Goal: Navigation & Orientation: Understand site structure

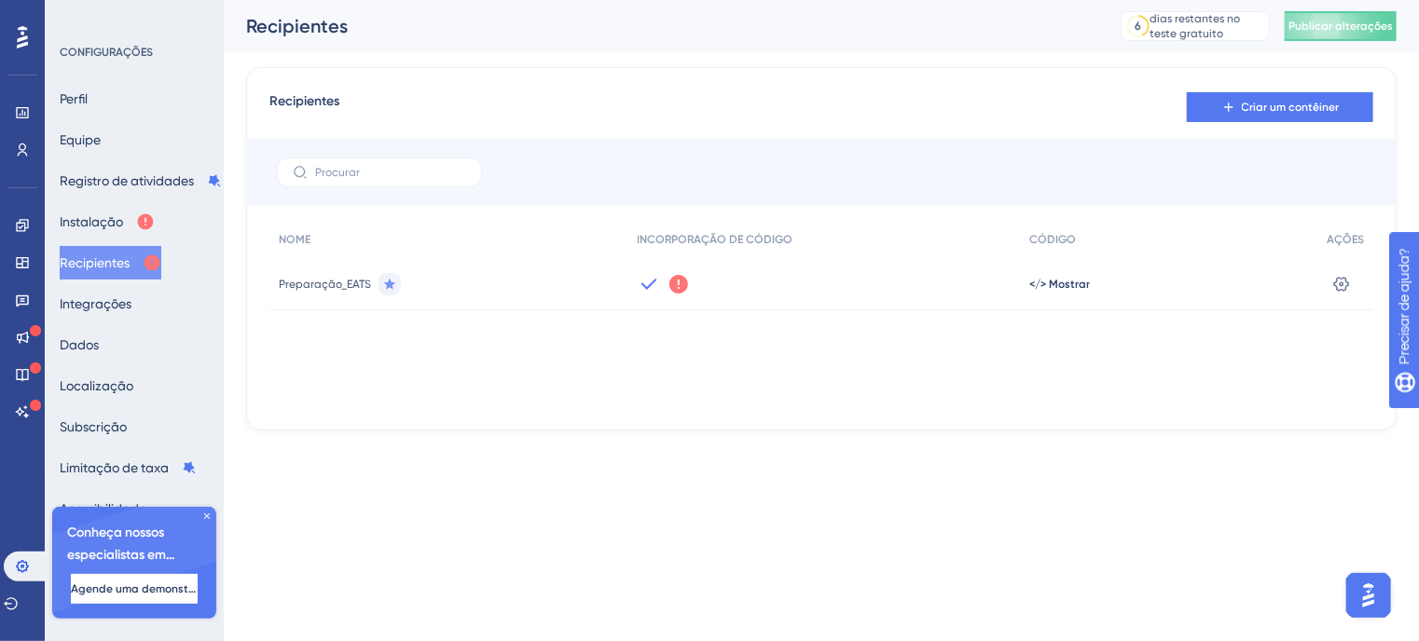
click at [204, 517] on icon at bounding box center [206, 516] width 11 height 11
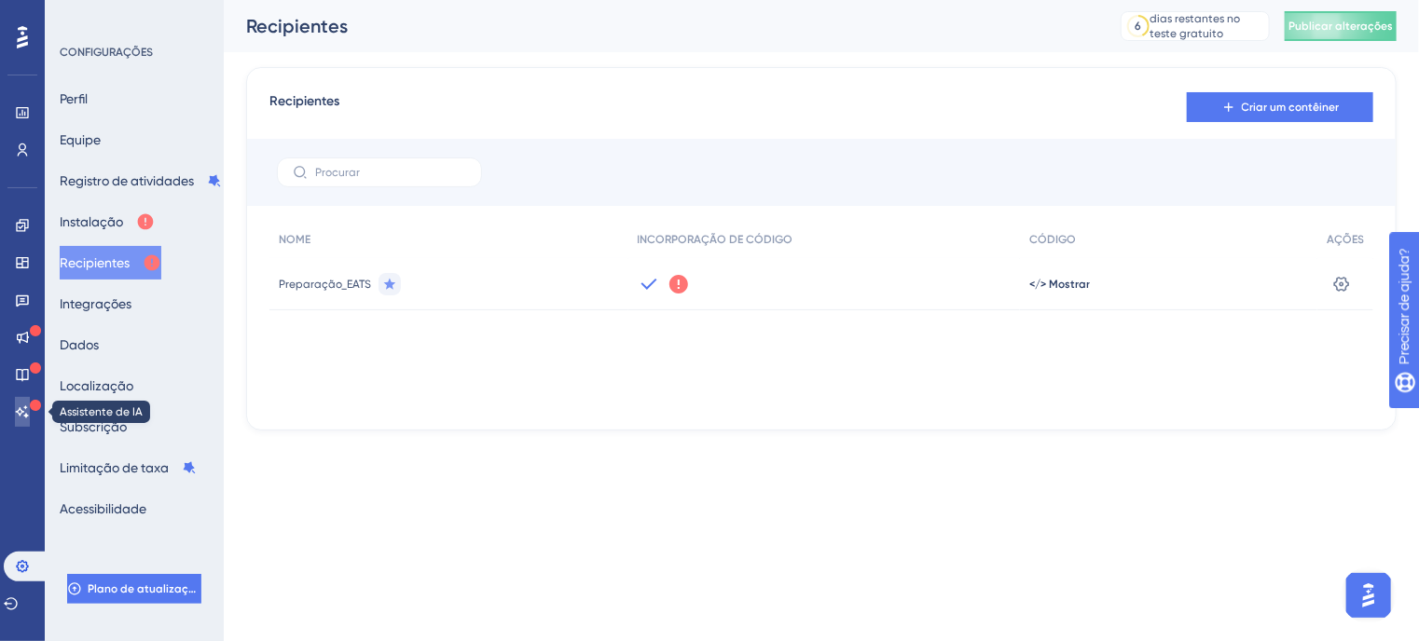
click at [27, 412] on icon at bounding box center [22, 412] width 15 height 15
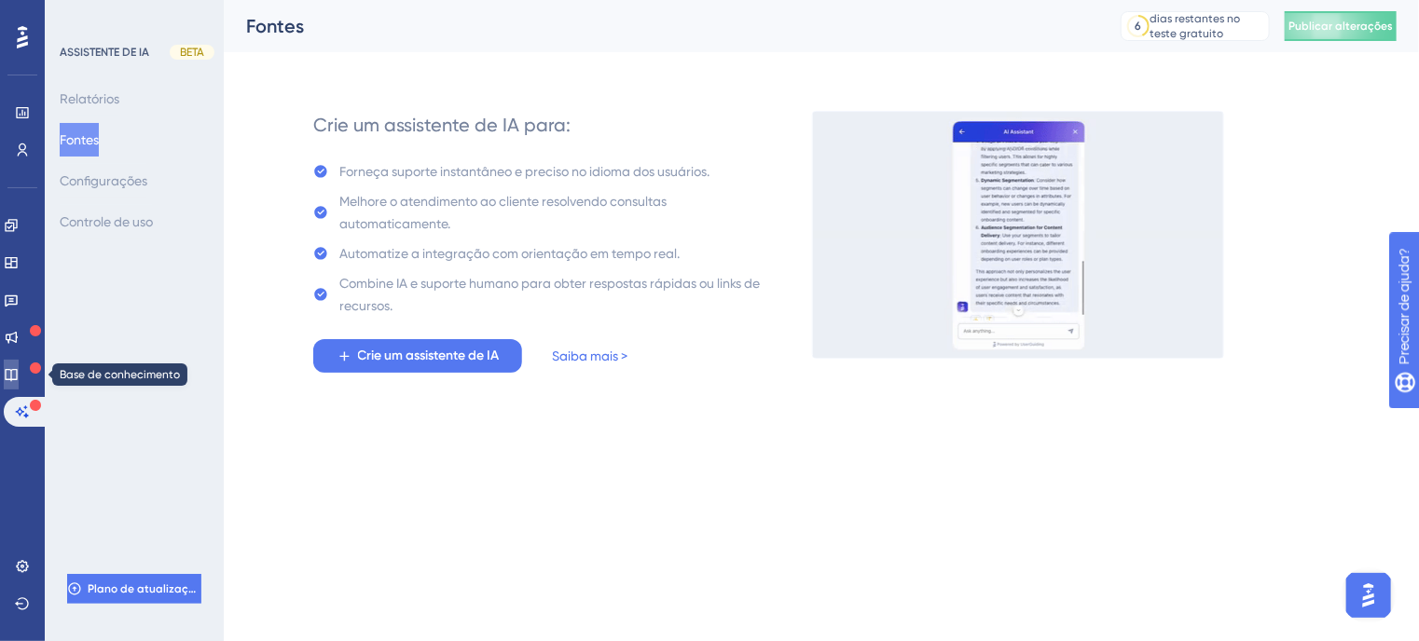
click at [19, 379] on icon at bounding box center [11, 374] width 15 height 15
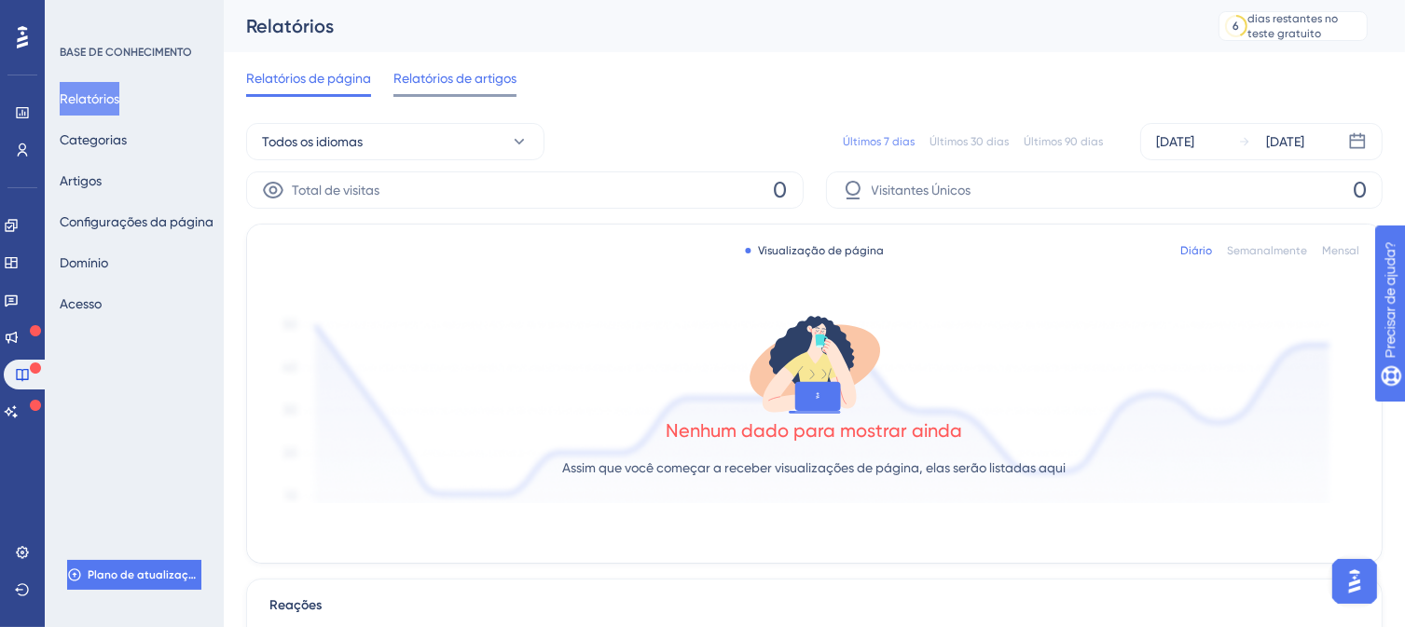
click at [465, 78] on font "Relatórios de artigos" at bounding box center [454, 78] width 123 height 15
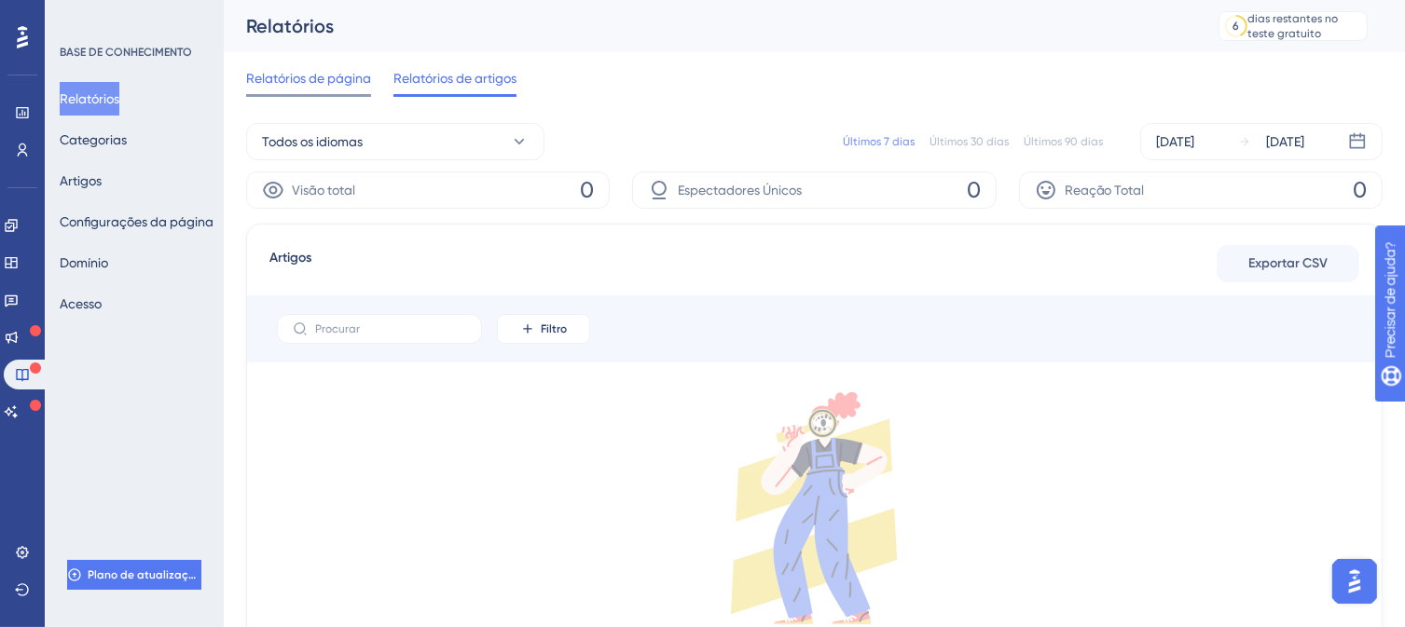
click at [322, 72] on font "Relatórios de página" at bounding box center [308, 78] width 125 height 15
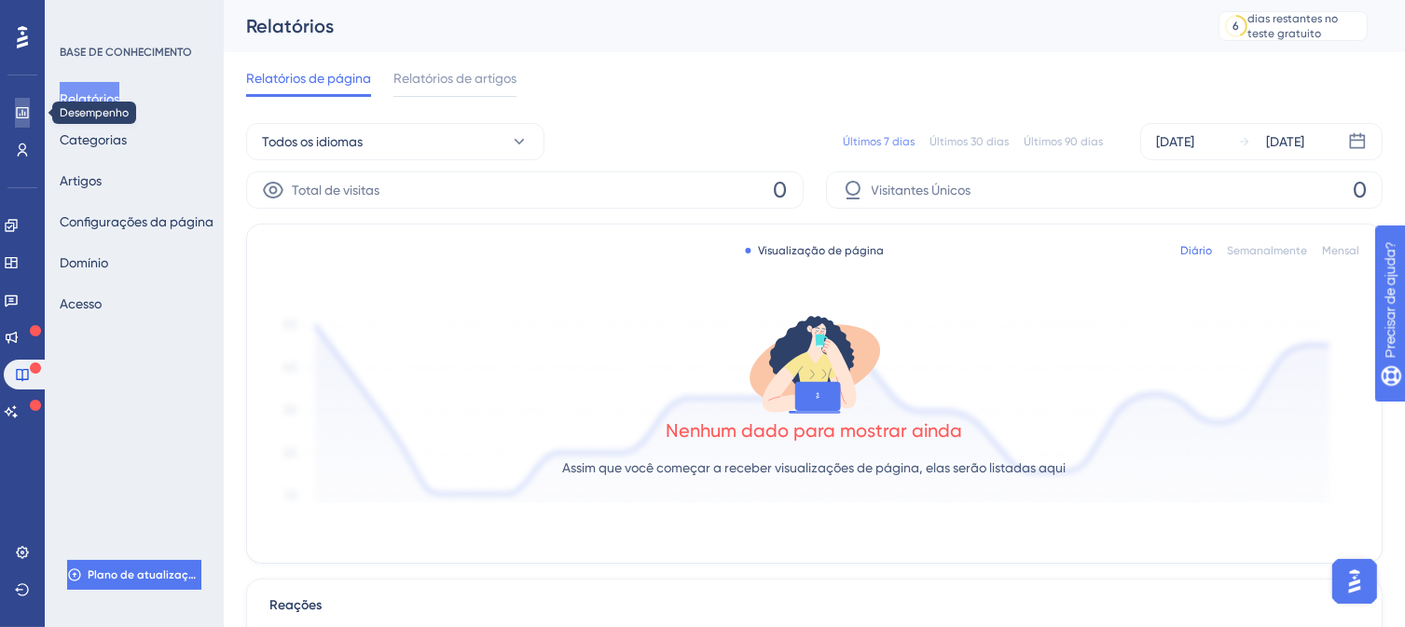
click at [21, 112] on icon at bounding box center [22, 112] width 15 height 15
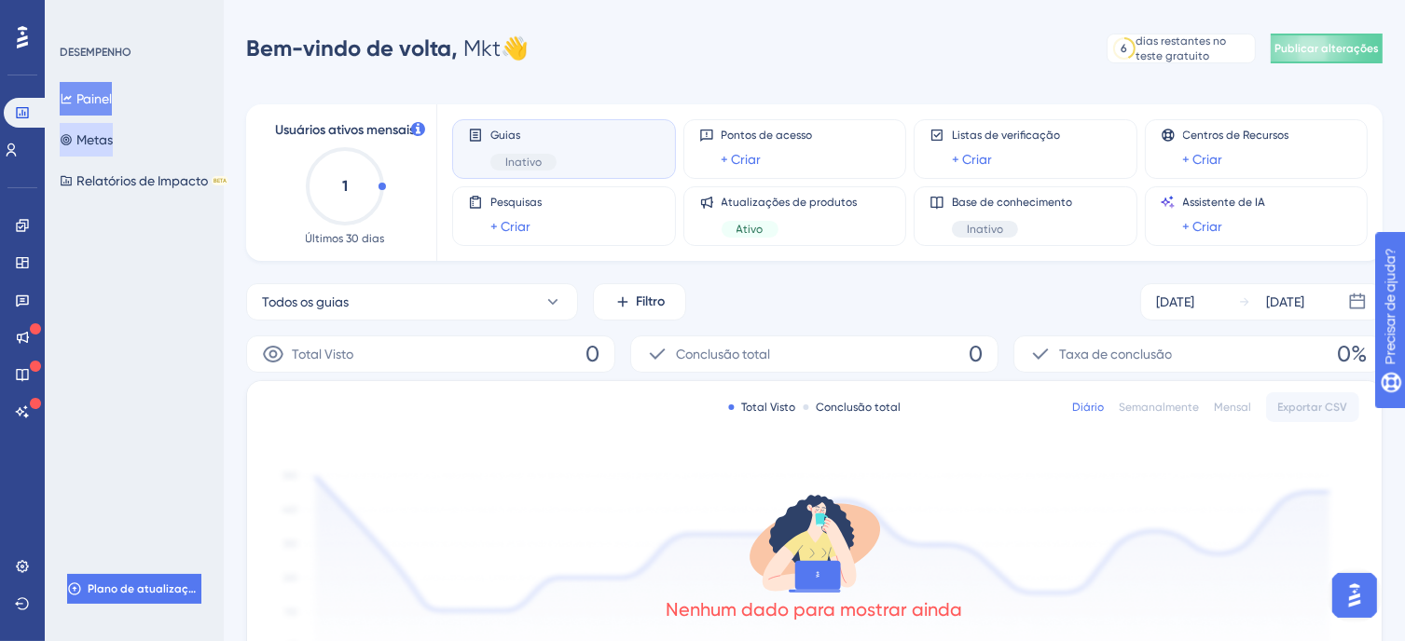
click at [109, 145] on font "Metas" at bounding box center [94, 139] width 36 height 15
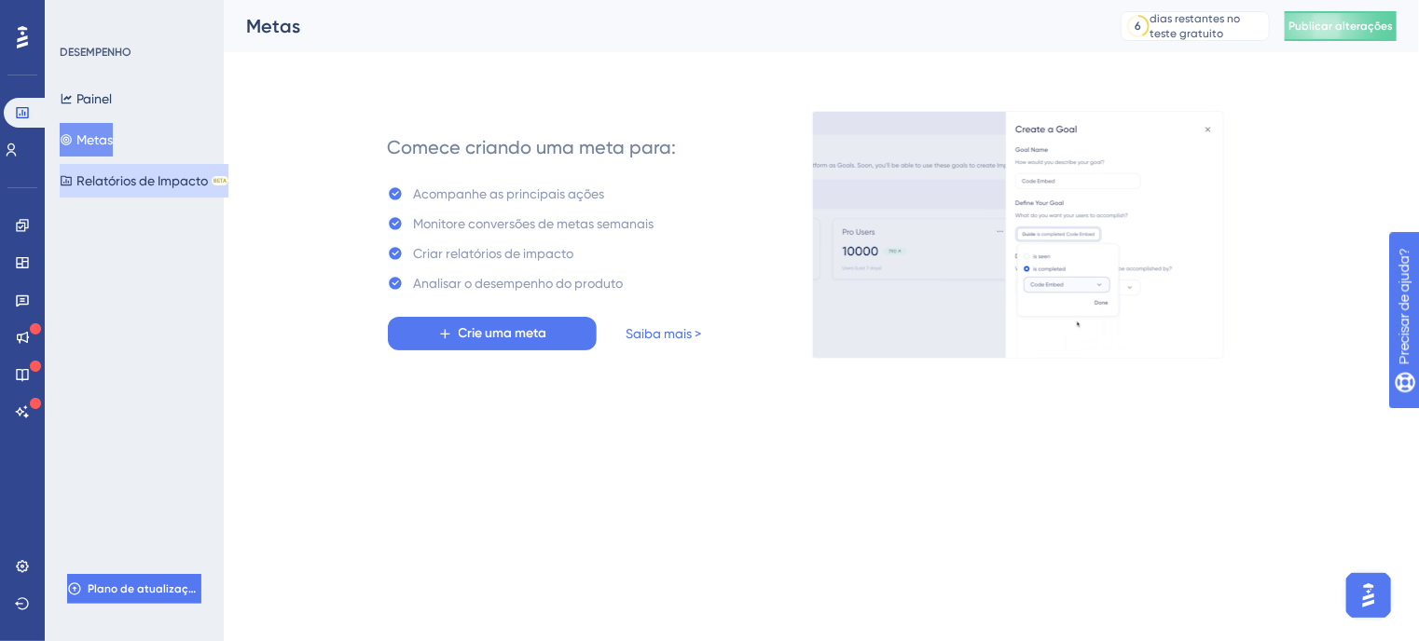
click at [127, 187] on font "Relatórios de Impacto" at bounding box center [141, 180] width 131 height 15
